Goal: Navigation & Orientation: Find specific page/section

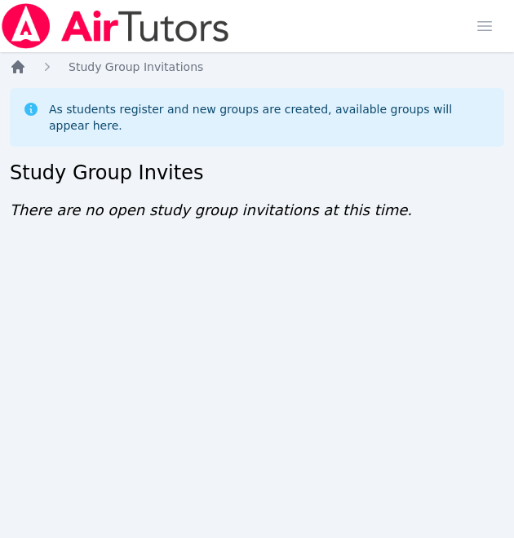
click at [20, 64] on icon "Breadcrumb" at bounding box center [17, 66] width 13 height 13
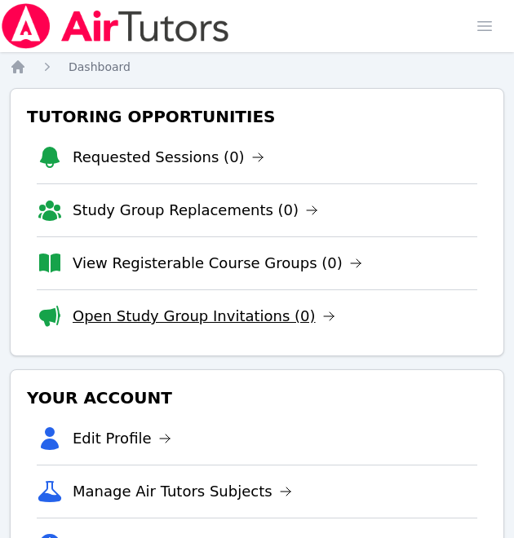
click at [217, 313] on link "Open Study Group Invitations (0)" at bounding box center [204, 316] width 263 height 23
